Goal: Information Seeking & Learning: Learn about a topic

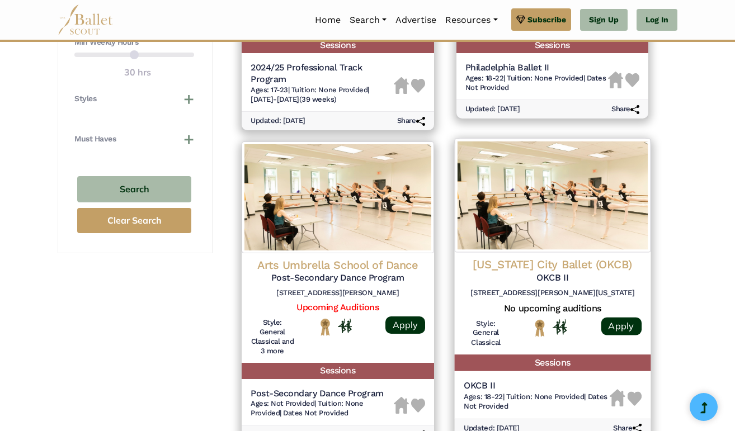
scroll to position [668, 0]
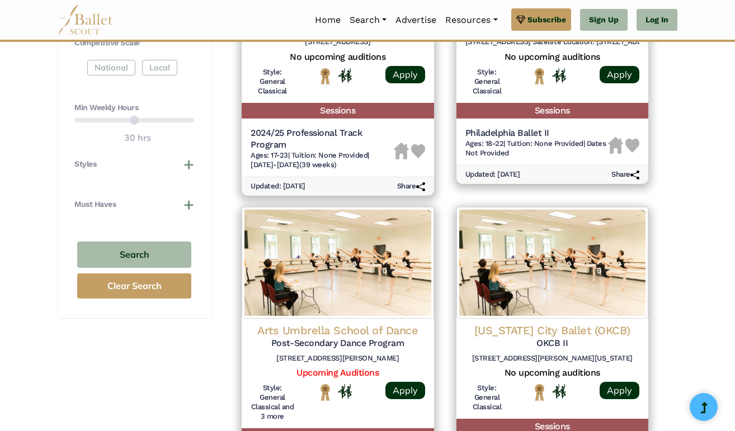
click at [37, 165] on div "**********" at bounding box center [367, 410] width 735 height 1893
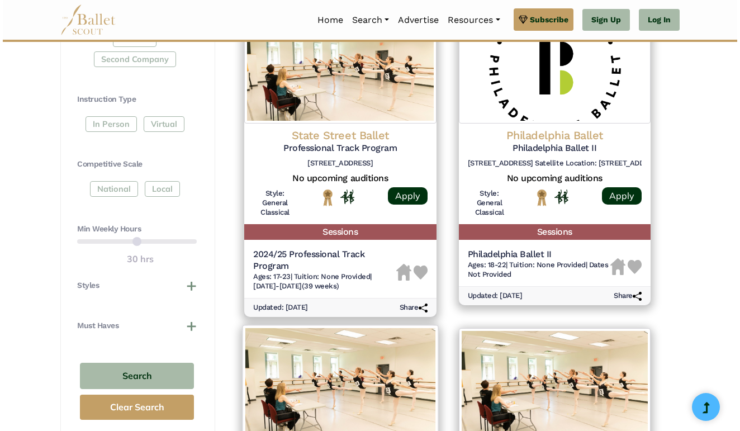
scroll to position [541, 0]
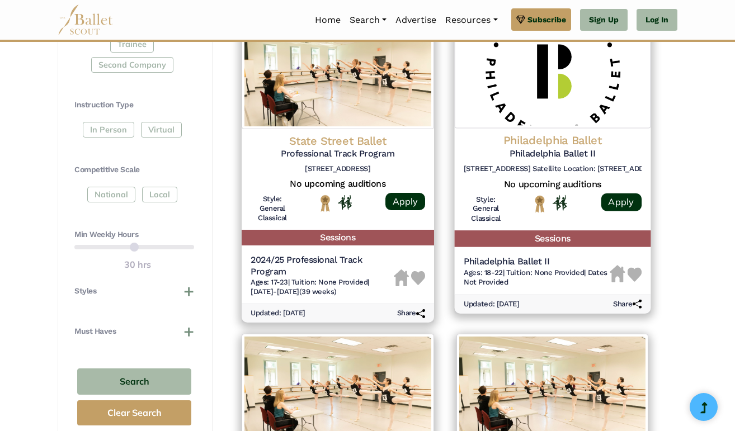
click at [541, 256] on h5 "Philadelphia Ballet II" at bounding box center [536, 262] width 146 height 12
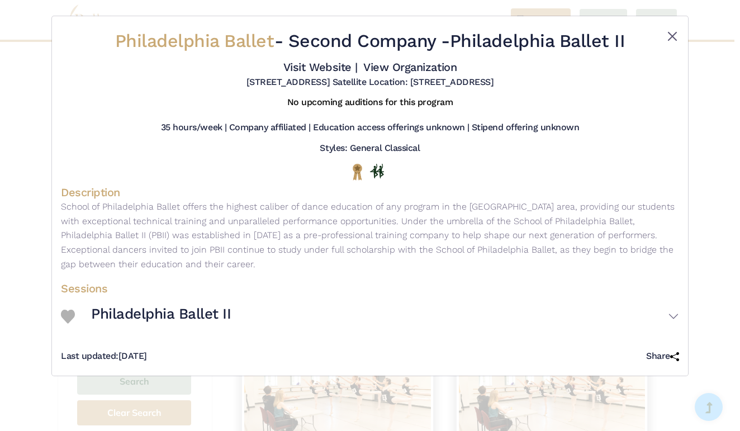
click at [669, 30] on button "Close" at bounding box center [672, 36] width 13 height 13
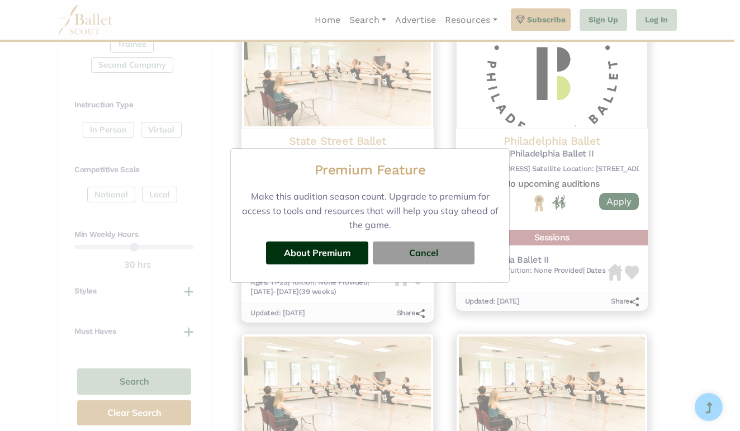
click at [664, 204] on div "Premium Feature Make this audition season count. Upgrade to premium for access …" at bounding box center [370, 215] width 740 height 431
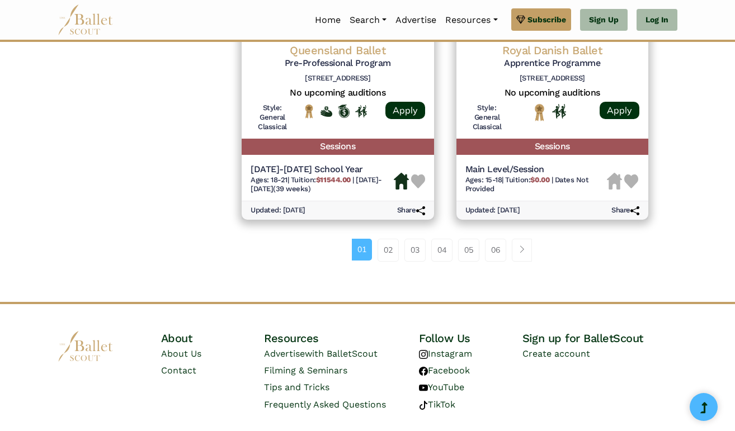
scroll to position [1565, 0]
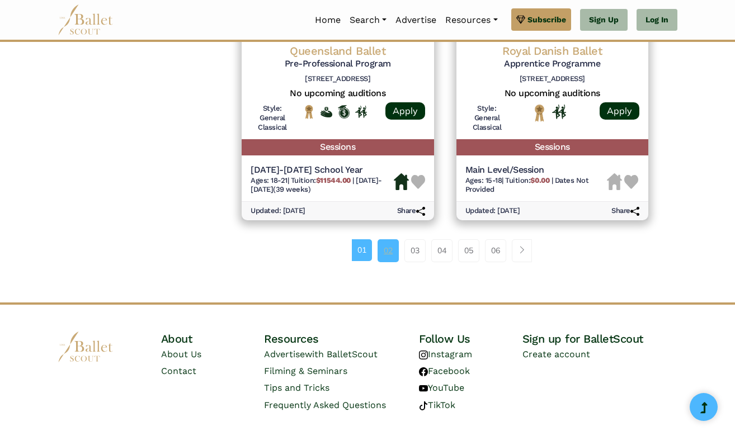
click at [390, 239] on link "02" at bounding box center [387, 250] width 21 height 22
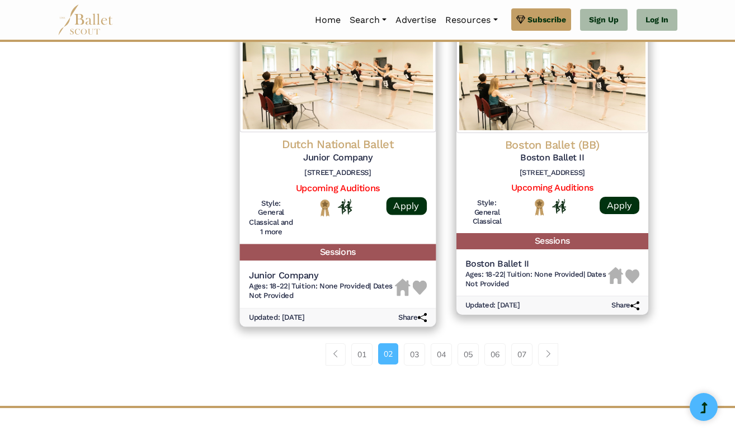
scroll to position [1615, 0]
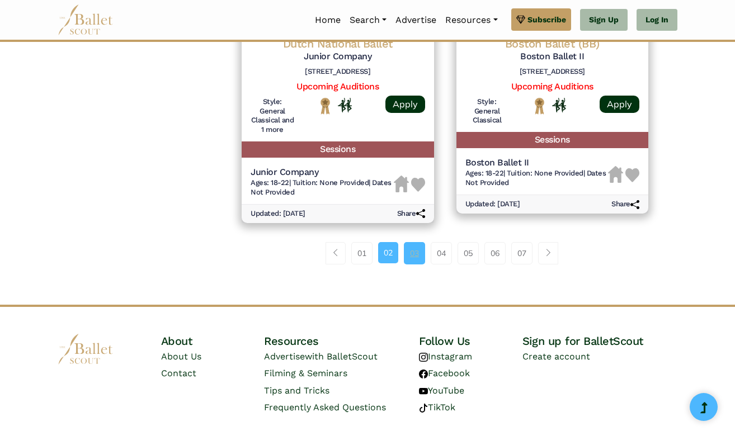
click at [413, 242] on link "03" at bounding box center [414, 253] width 21 height 22
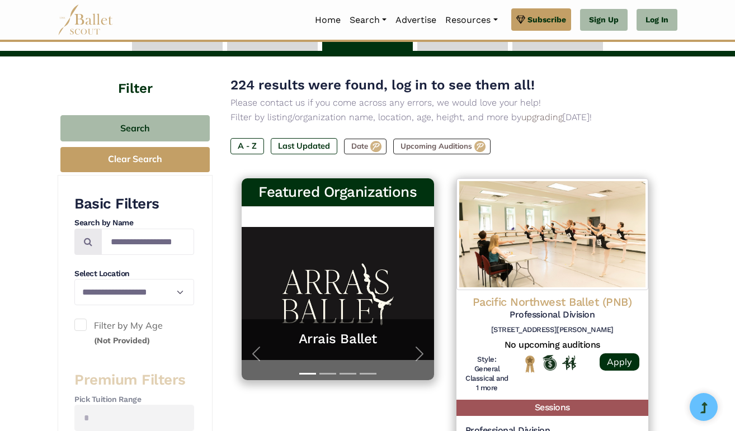
scroll to position [74, 0]
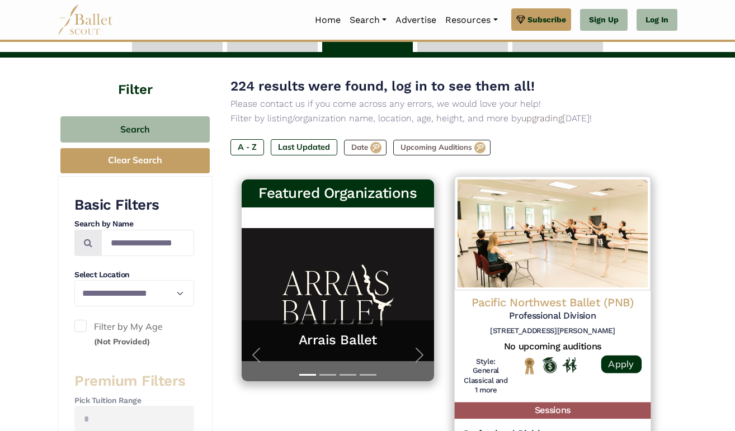
click at [652, 301] on div "Pacific Northwest Ballet (PNB) Professional Division 301 Mercer St, Seattle, WA…" at bounding box center [552, 331] width 219 height 320
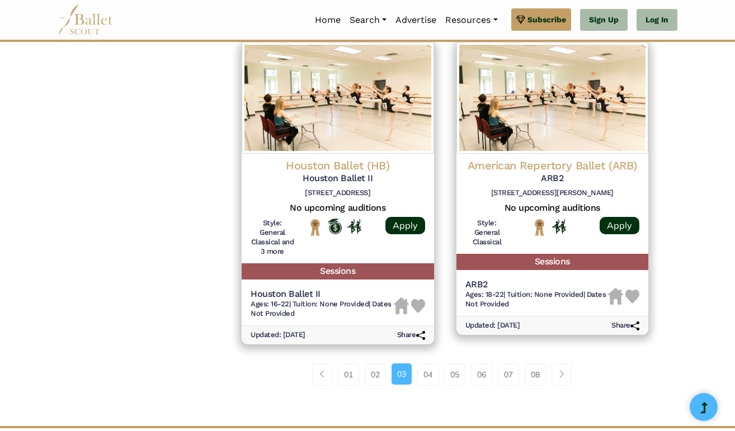
scroll to position [1475, 0]
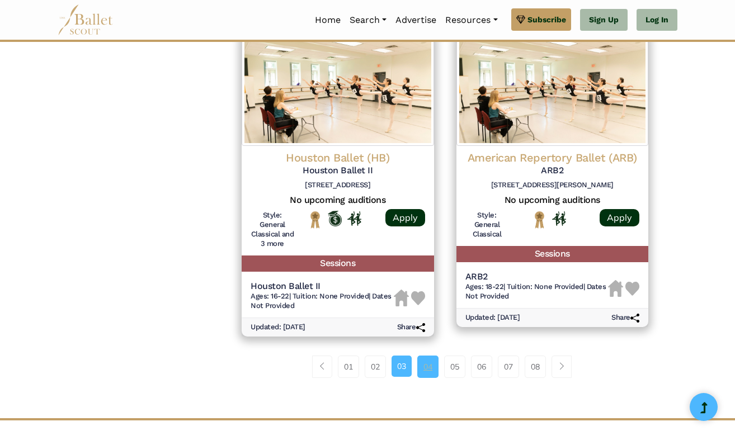
click at [428, 356] on link "04" at bounding box center [427, 367] width 21 height 22
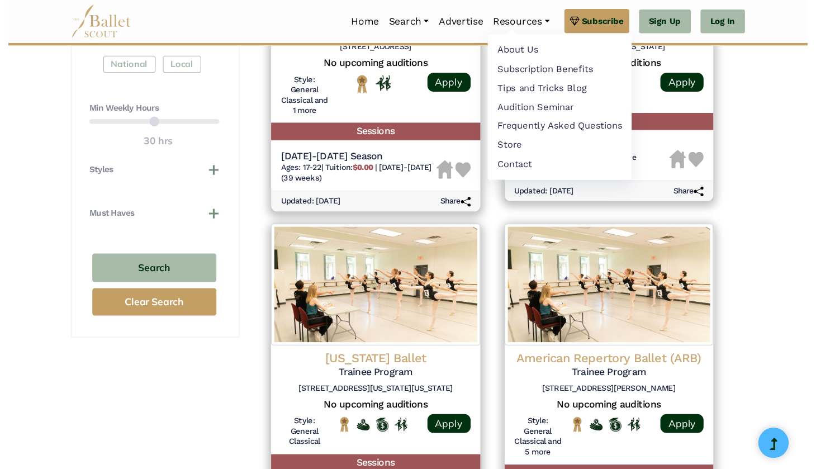
scroll to position [680, 0]
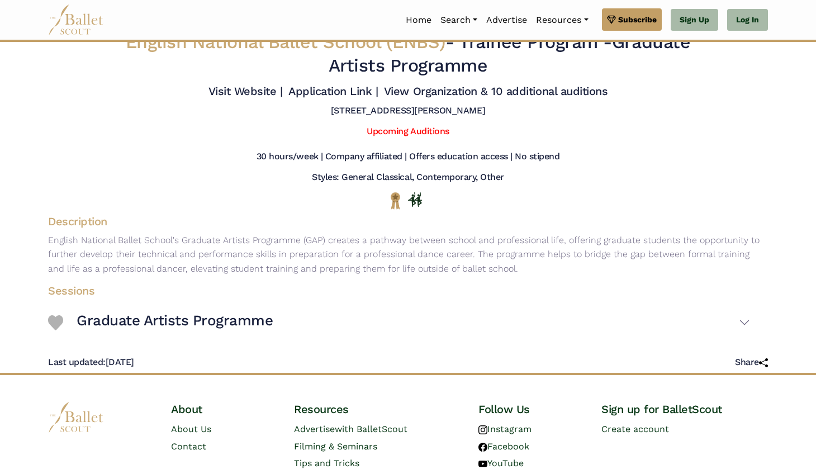
scroll to position [15, 0]
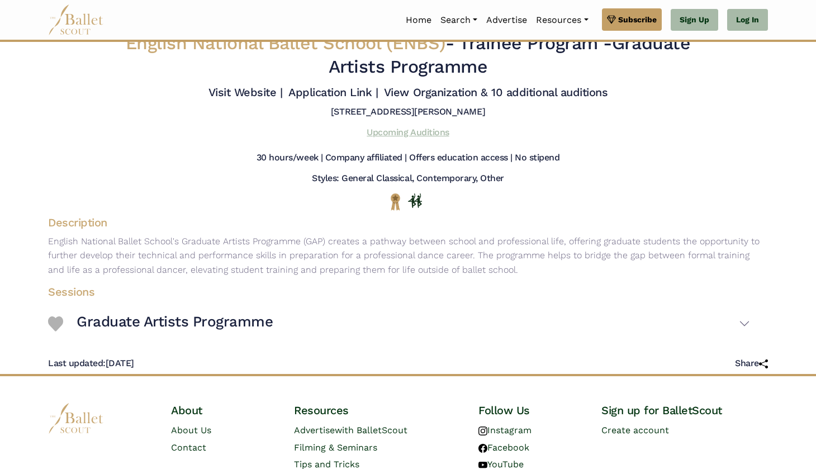
click at [426, 138] on link "Upcoming Auditions" at bounding box center [408, 132] width 82 height 11
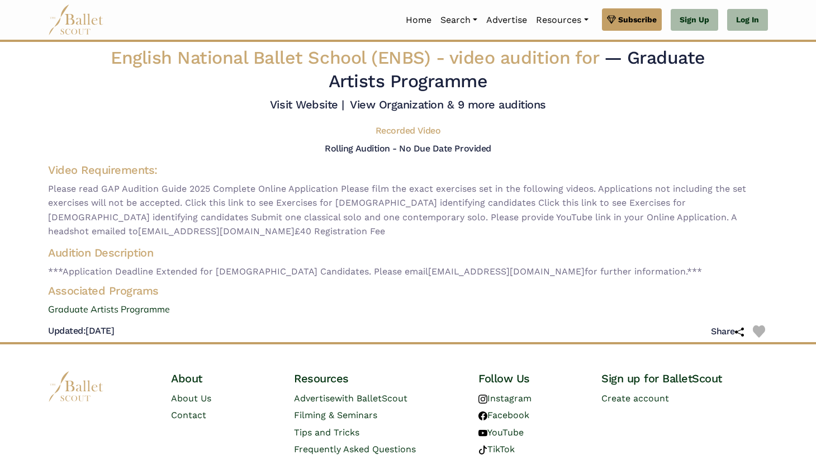
click at [373, 279] on span "***Application Deadline Extended for [DEMOGRAPHIC_DATA] Candidates. Please emai…" at bounding box center [408, 271] width 720 height 15
drag, startPoint x: 351, startPoint y: 283, endPoint x: 502, endPoint y: 282, distance: 151.5
click at [502, 279] on span "***Application Deadline Extended for [DEMOGRAPHIC_DATA] Candidates. Please emai…" at bounding box center [408, 271] width 720 height 15
copy span "[EMAIL_ADDRESS][DOMAIN_NAME]"
click at [555, 239] on span "Please read GAP Audition Guide 2025 Complete Online Application Please film the…" at bounding box center [408, 210] width 720 height 57
